Goal: Use online tool/utility

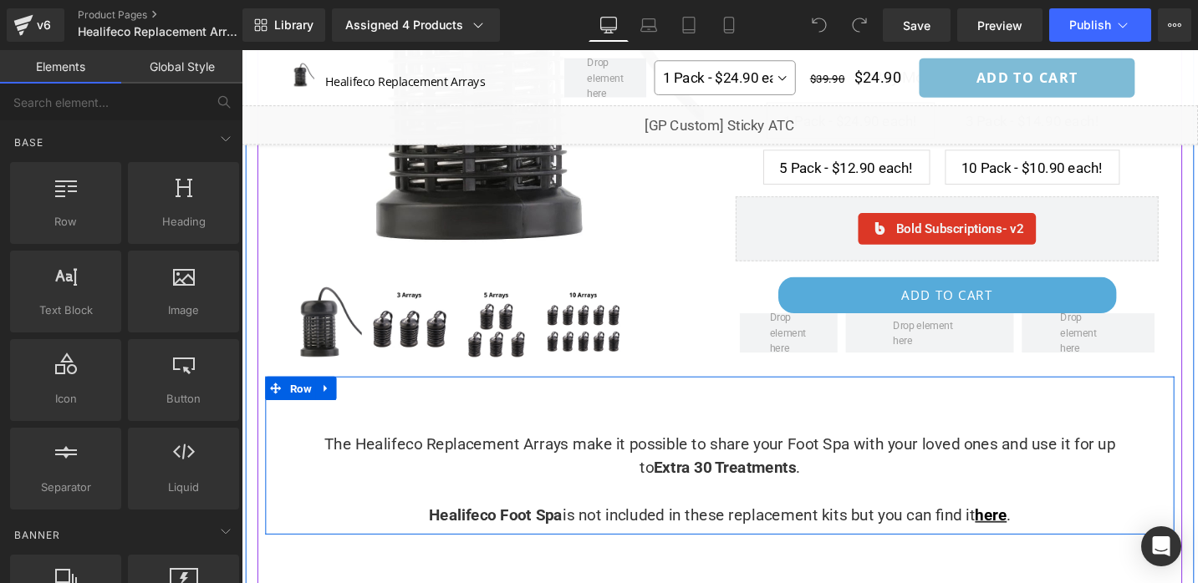
scroll to position [294, 0]
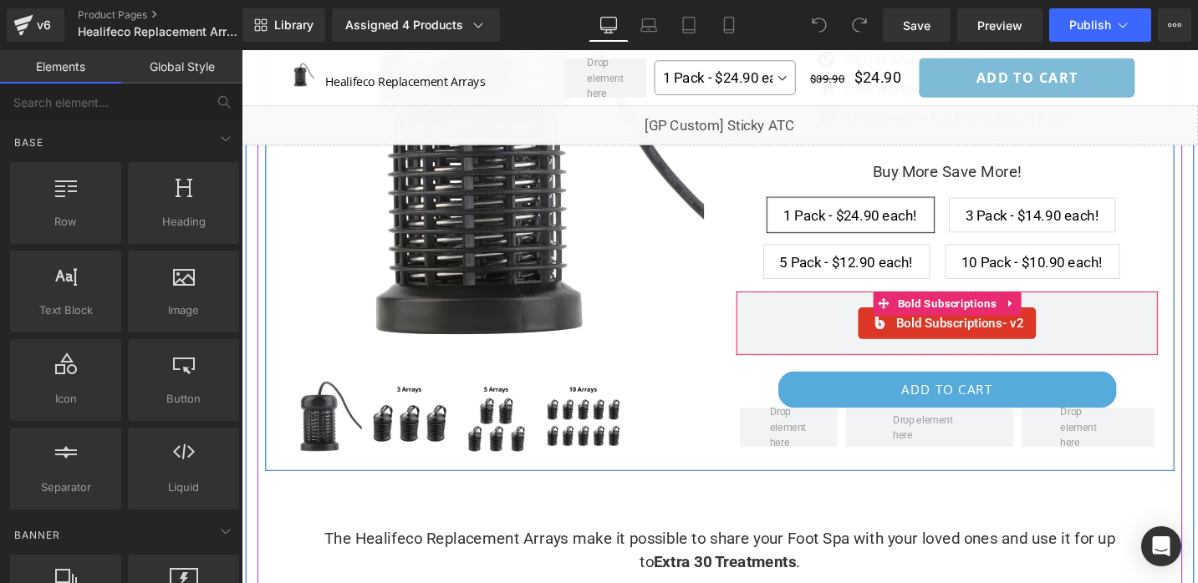
click at [852, 340] on div "Bold Subscriptions - v2" at bounding box center [987, 339] width 412 height 33
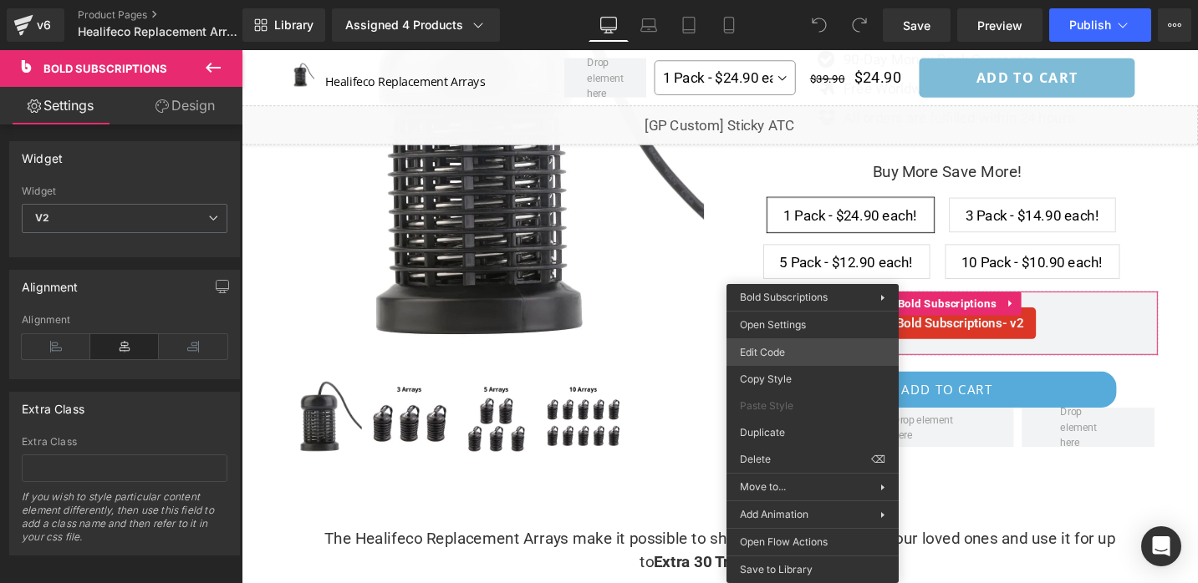
click at [780, 0] on div "You are previewing how the will restyle your page. You can not edit Elements in…" at bounding box center [599, 0] width 1198 height 0
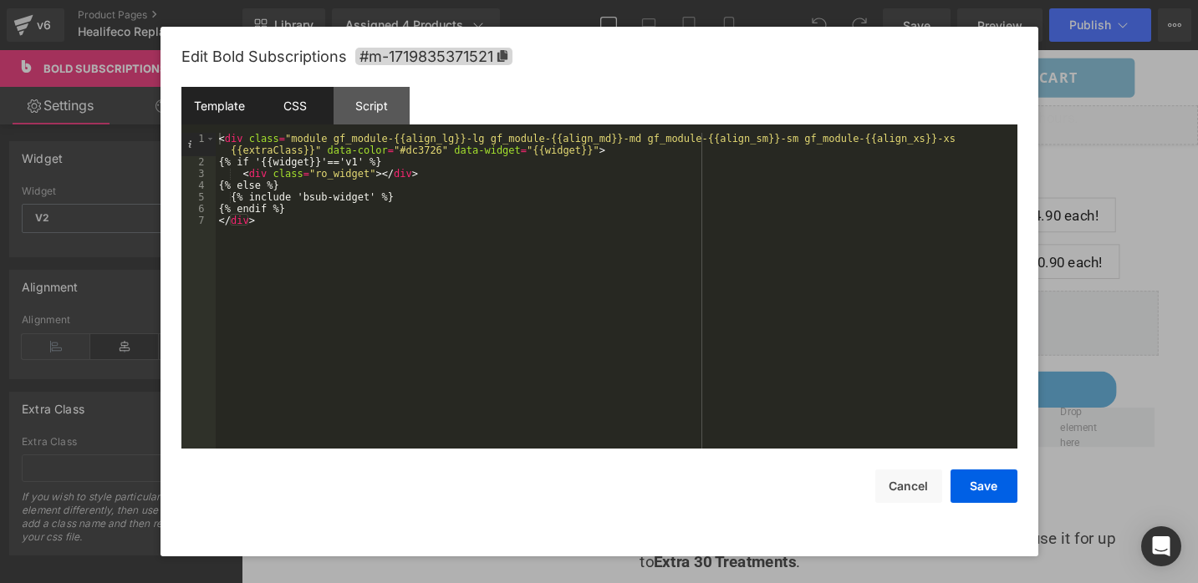
click at [316, 120] on div "CSS" at bounding box center [295, 106] width 76 height 38
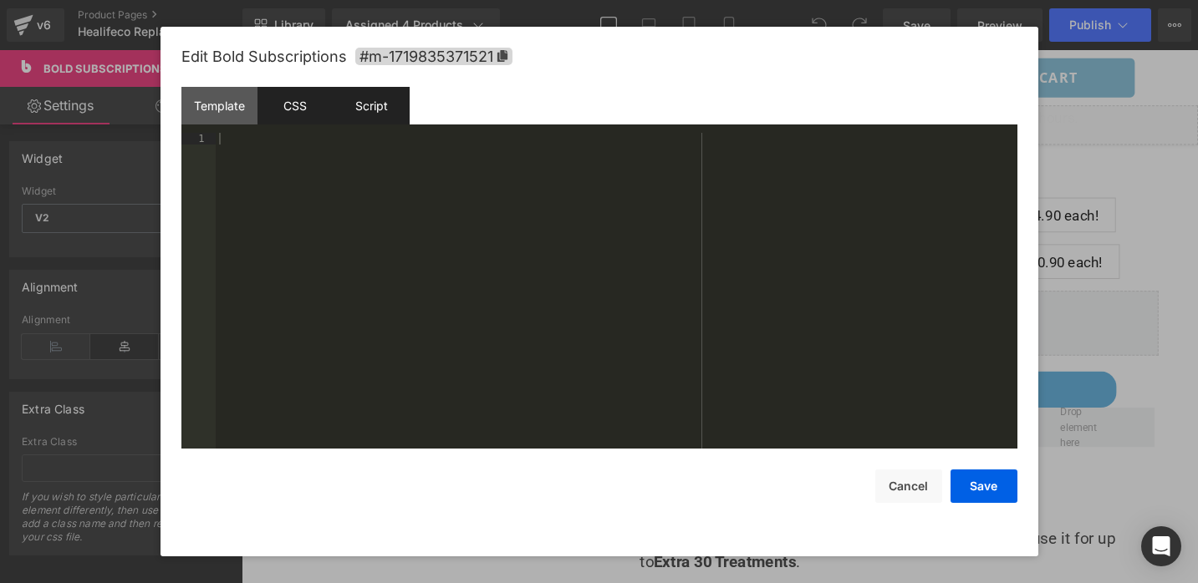
click at [362, 115] on div "Script" at bounding box center [371, 106] width 76 height 38
click at [295, 114] on div "CSS" at bounding box center [295, 106] width 76 height 38
click at [219, 106] on div "Template" at bounding box center [219, 106] width 76 height 38
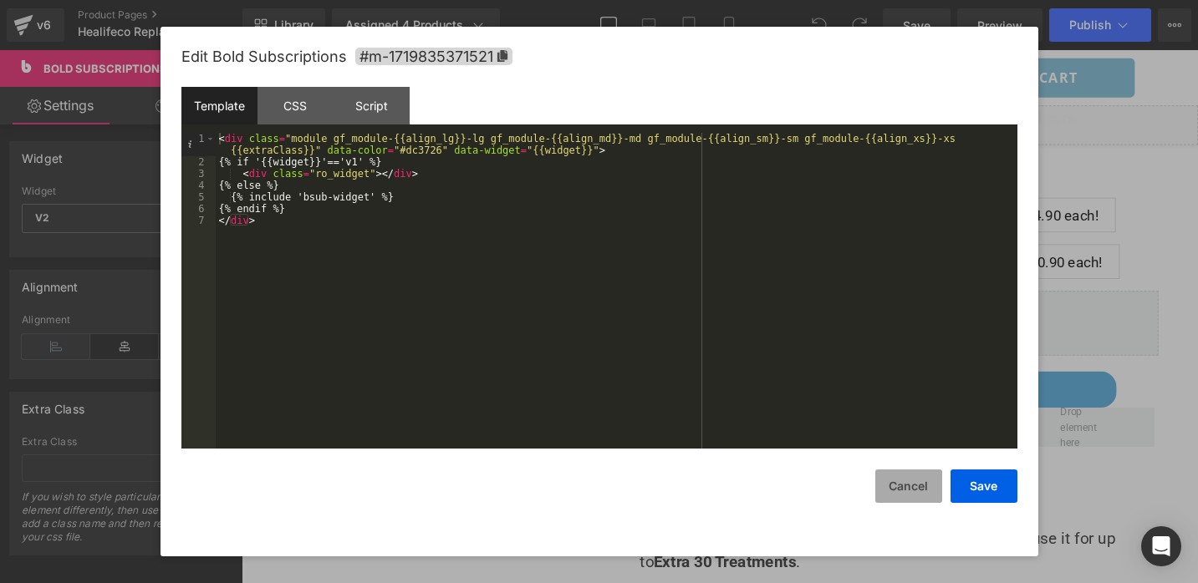
click at [911, 487] on button "Cancel" at bounding box center [908, 486] width 67 height 33
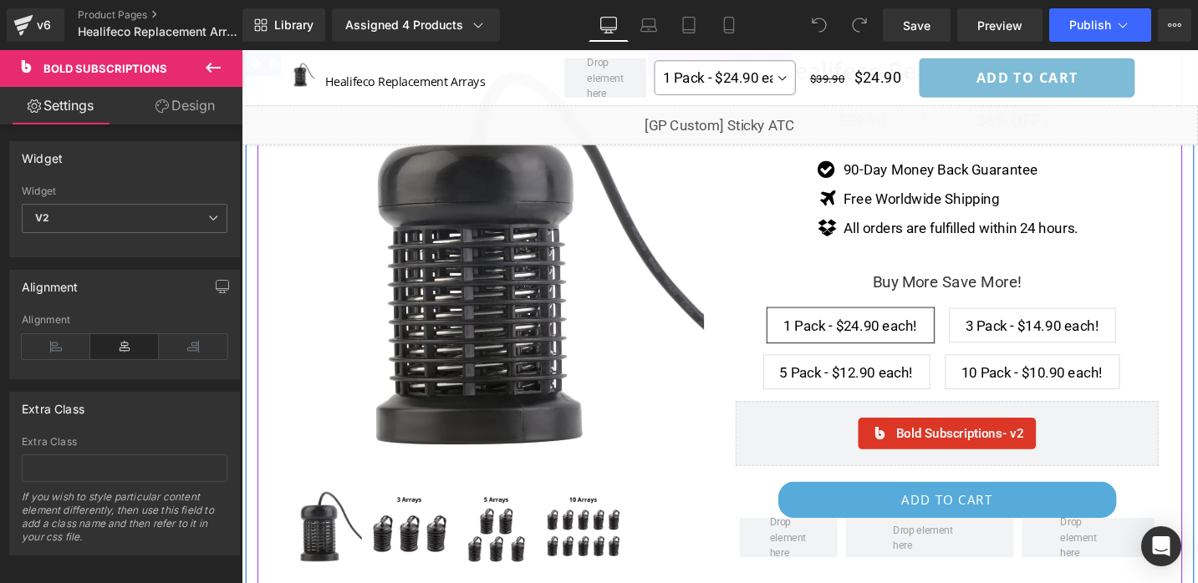
scroll to position [0, 0]
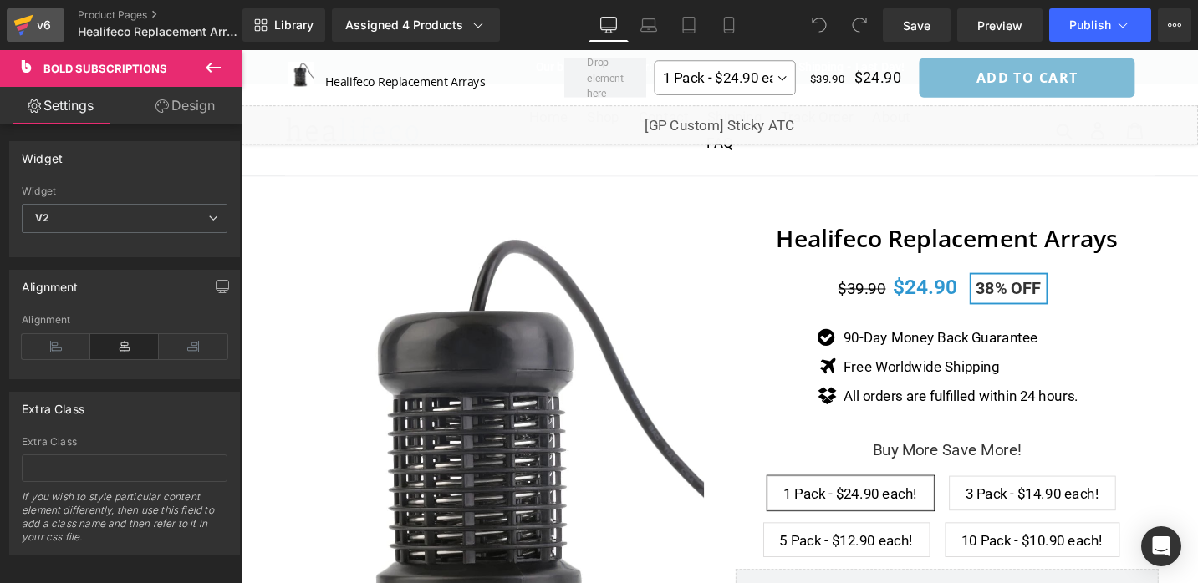
click at [24, 28] on icon at bounding box center [23, 25] width 20 height 42
